Goal: Task Accomplishment & Management: Manage account settings

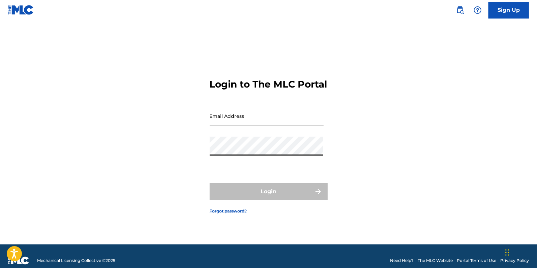
type input "[EMAIL_ADDRESS][DOMAIN_NAME]"
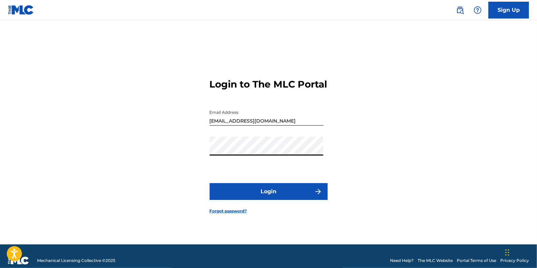
click at [265, 194] on button "Login" at bounding box center [269, 191] width 118 height 17
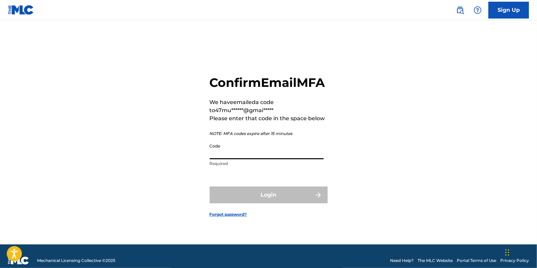
click at [254, 159] on input "Code" at bounding box center [267, 149] width 114 height 19
paste input "906301"
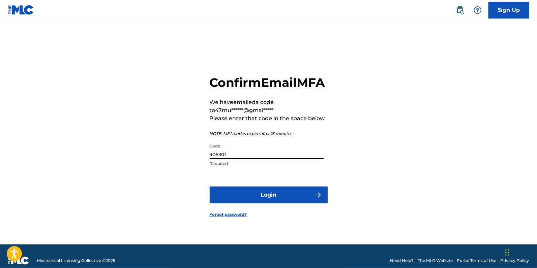
type input "906301"
click at [255, 200] on button "Login" at bounding box center [269, 195] width 118 height 17
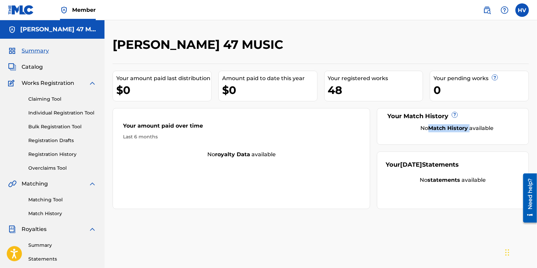
drag, startPoint x: 431, startPoint y: 127, endPoint x: 470, endPoint y: 126, distance: 38.4
click at [470, 126] on div "No Match History available" at bounding box center [457, 128] width 126 height 8
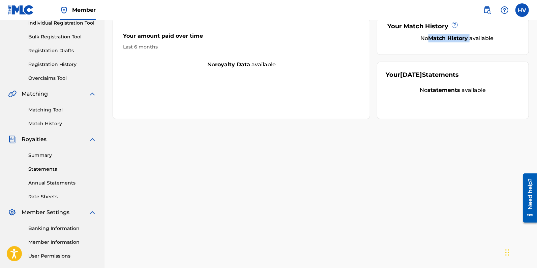
scroll to position [149, 0]
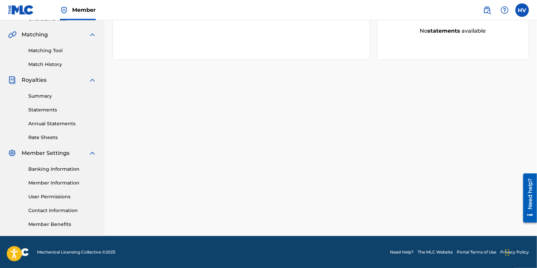
click at [53, 210] on link "Contact Information" at bounding box center [62, 210] width 68 height 7
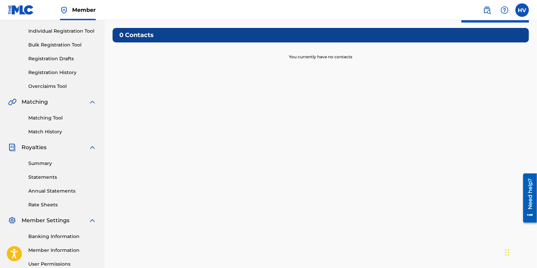
scroll to position [128, 0]
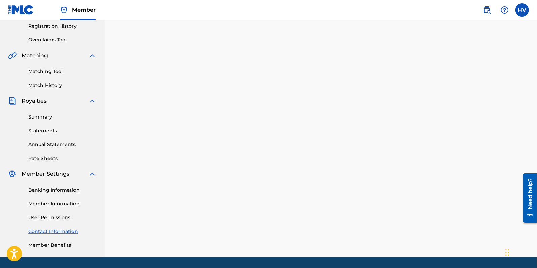
click at [51, 217] on link "User Permissions" at bounding box center [62, 217] width 68 height 7
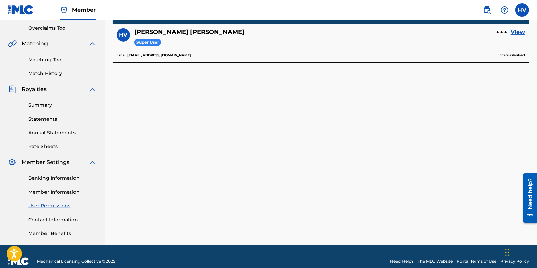
scroll to position [149, 0]
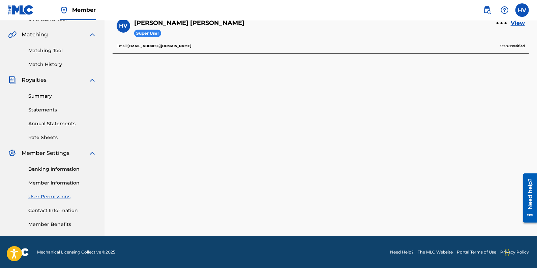
click at [56, 223] on link "Member Benefits" at bounding box center [62, 224] width 68 height 7
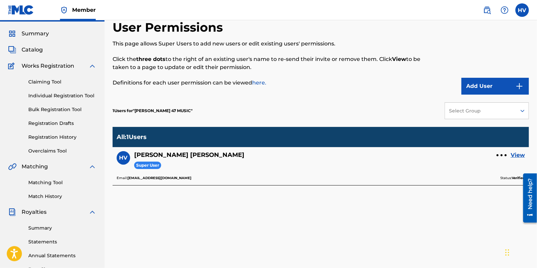
scroll to position [16, 0]
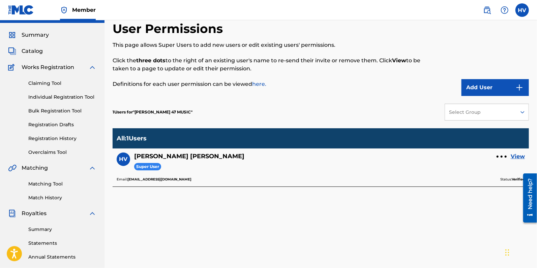
click at [527, 15] on div "HV [PERSON_NAME] [PERSON_NAME] [EMAIL_ADDRESS][DOMAIN_NAME] Notification Prefer…" at bounding box center [502, 9] width 53 height 13
click at [521, 12] on label at bounding box center [521, 9] width 13 height 13
click at [522, 10] on input "[PERSON_NAME] [PERSON_NAME] [EMAIL_ADDRESS][DOMAIN_NAME] Notification Preferenc…" at bounding box center [522, 10] width 0 height 0
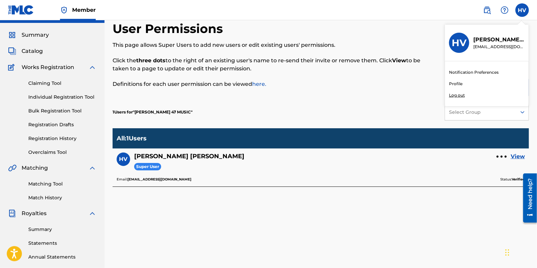
click at [473, 72] on link "Notification Preferences" at bounding box center [474, 72] width 50 height 6
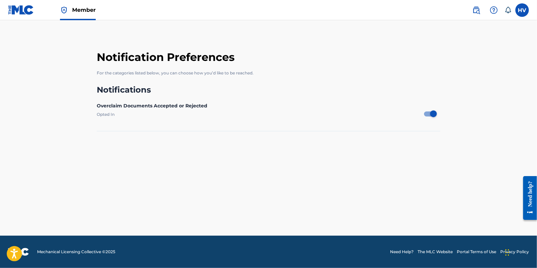
click at [526, 8] on label at bounding box center [521, 9] width 13 height 13
click at [522, 10] on input "[PERSON_NAME] [PERSON_NAME] [EMAIL_ADDRESS][DOMAIN_NAME] Notification Preferenc…" at bounding box center [522, 10] width 0 height 0
click at [460, 83] on link "Profile" at bounding box center [455, 84] width 13 height 6
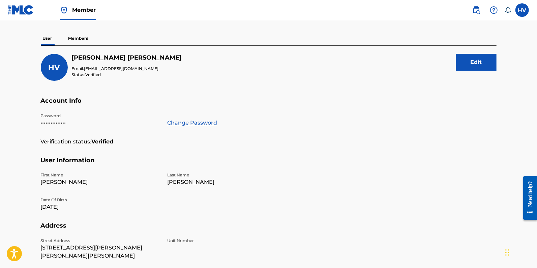
scroll to position [47, 0]
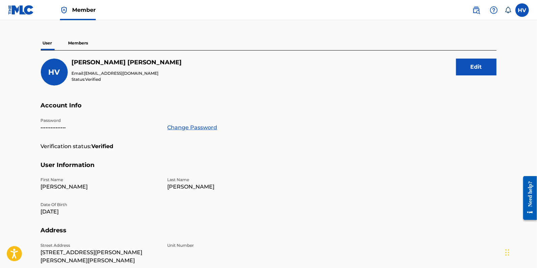
click at [81, 47] on p "Members" at bounding box center [78, 43] width 24 height 14
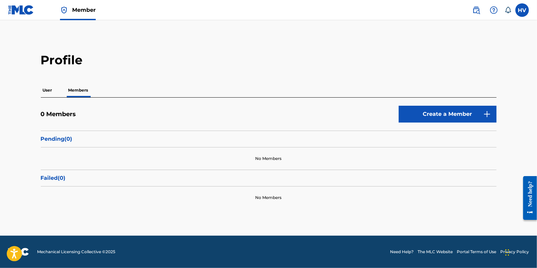
click at [526, 9] on label at bounding box center [521, 9] width 13 height 13
click at [522, 10] on input "[PERSON_NAME] [PERSON_NAME] [EMAIL_ADDRESS][DOMAIN_NAME] Notification Preferenc…" at bounding box center [522, 10] width 0 height 0
click at [23, 15] on link at bounding box center [21, 10] width 26 height 20
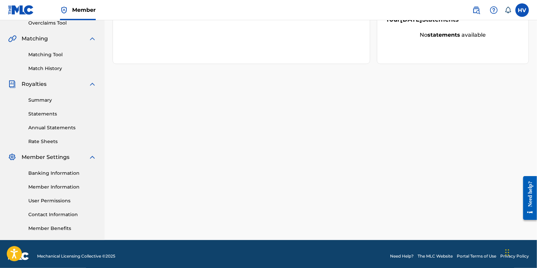
scroll to position [149, 0]
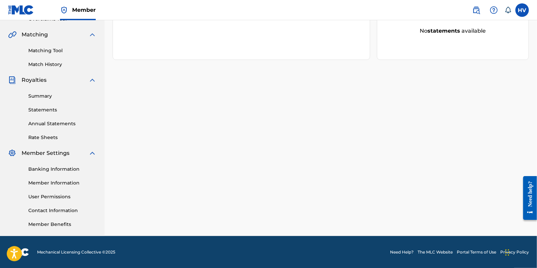
click at [51, 108] on link "Statements" at bounding box center [62, 109] width 68 height 7
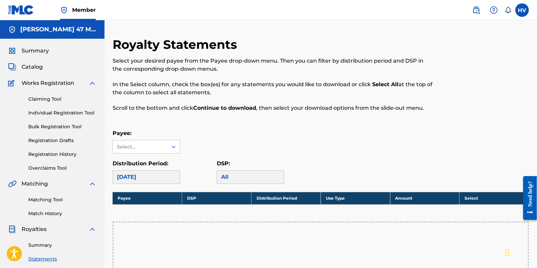
scroll to position [18, 0]
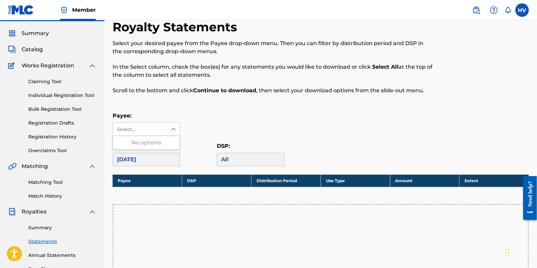
click at [139, 133] on div "Select..." at bounding box center [140, 129] width 55 height 13
click at [211, 148] on div "Distribution Period: August 2025" at bounding box center [165, 154] width 104 height 24
click at [168, 129] on div at bounding box center [173, 129] width 12 height 12
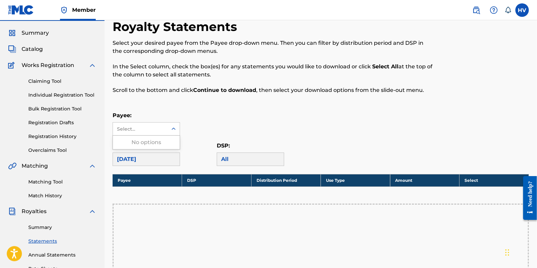
scroll to position [18, 0]
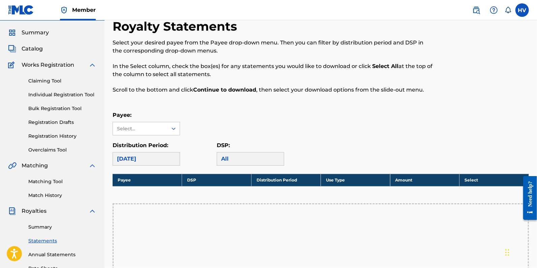
click at [199, 113] on div "Payee: Select..." at bounding box center [321, 123] width 416 height 24
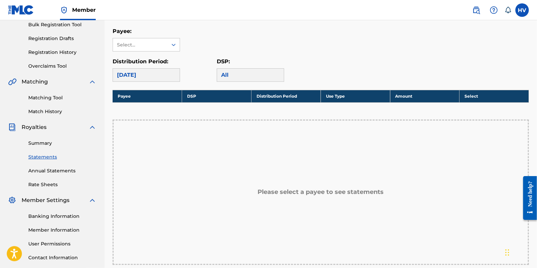
scroll to position [201, 0]
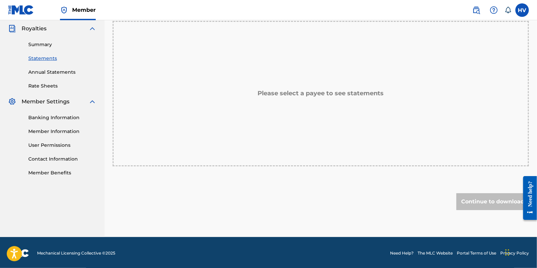
click at [50, 130] on link "Member Information" at bounding box center [62, 131] width 68 height 7
